Goal: Navigation & Orientation: Find specific page/section

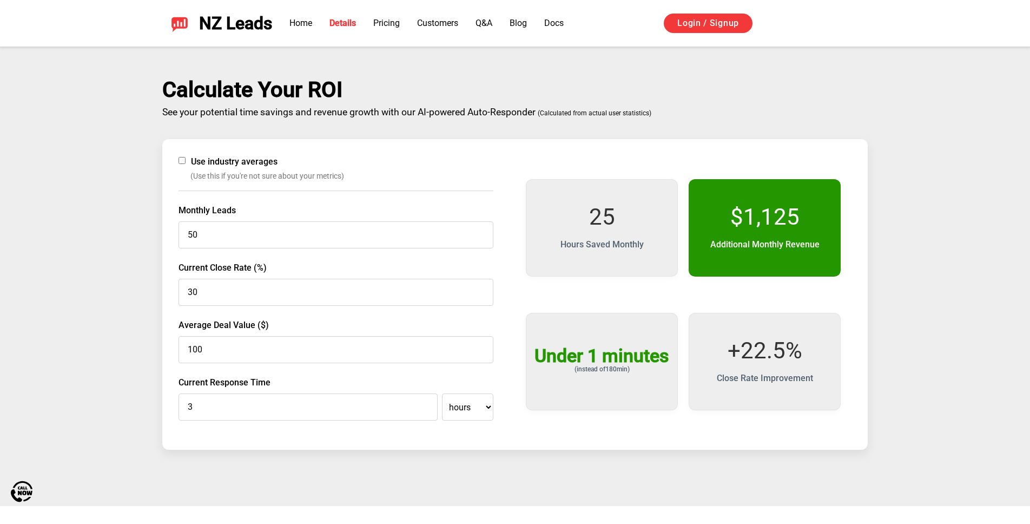
scroll to position [1749, 0]
click at [301, 22] on link "Home" at bounding box center [301, 23] width 23 height 10
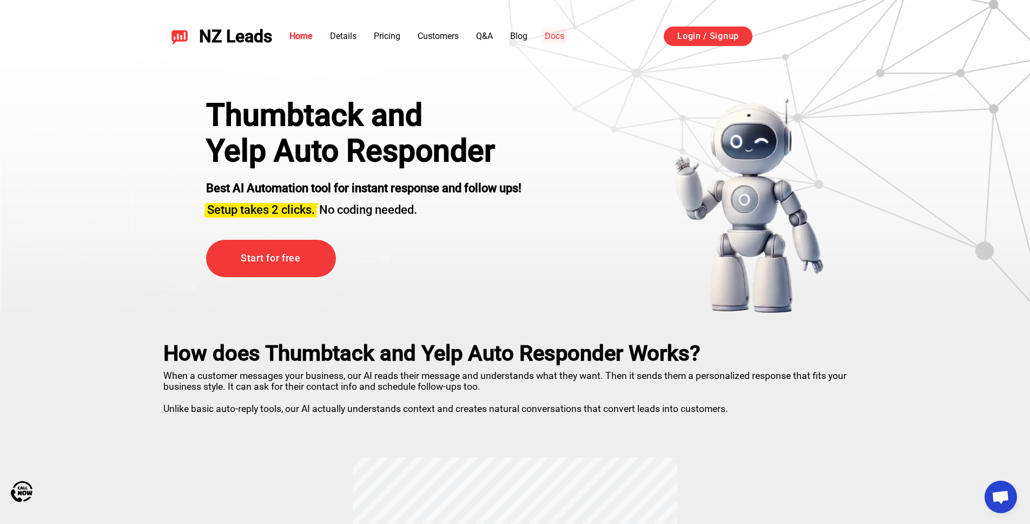
click at [550, 36] on link "Docs" at bounding box center [554, 36] width 19 height 10
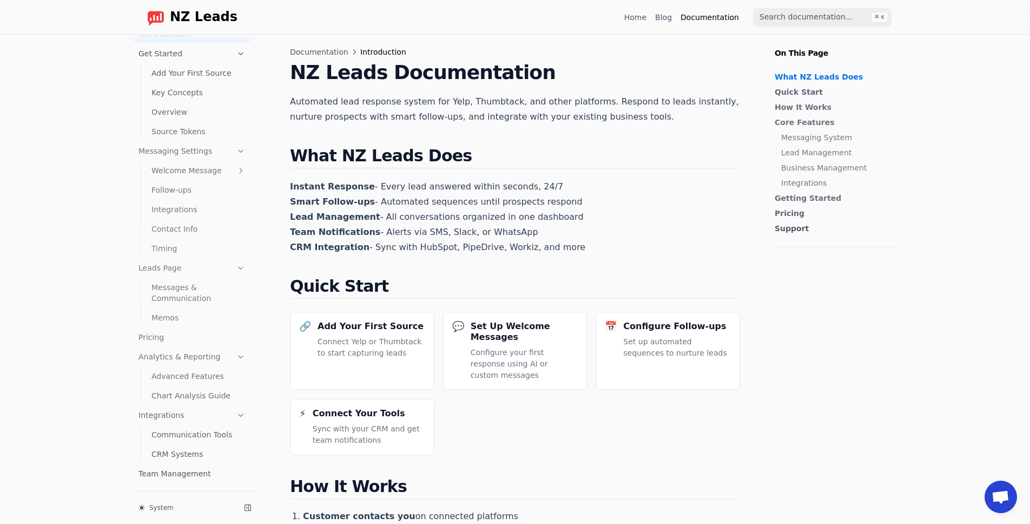
click at [175, 17] on span "NZ Leads" at bounding box center [204, 17] width 68 height 15
